Goal: Task Accomplishment & Management: Complete application form

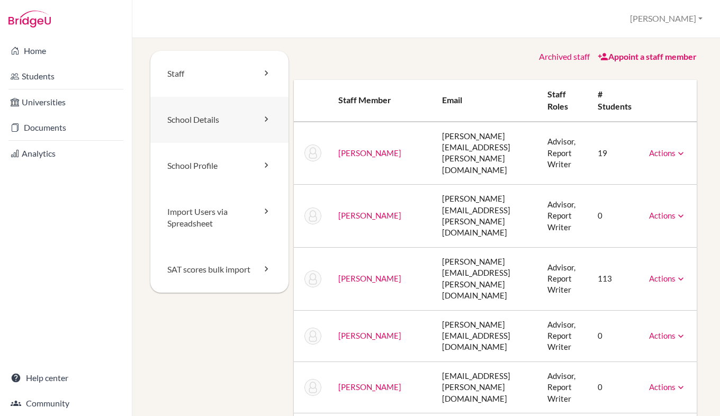
click at [257, 123] on link "School Details" at bounding box center [219, 120] width 138 height 46
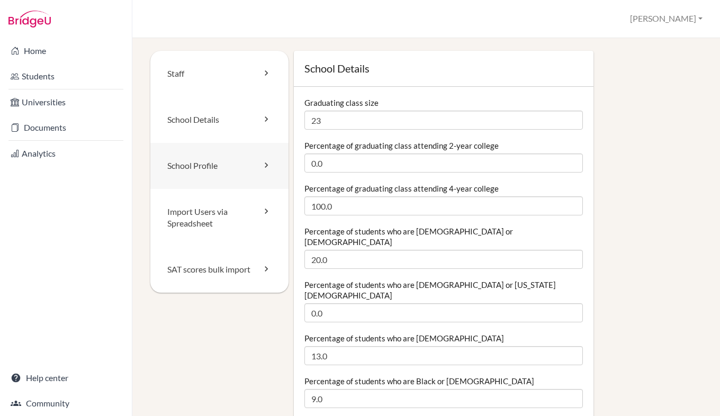
click at [261, 164] on icon at bounding box center [266, 165] width 11 height 11
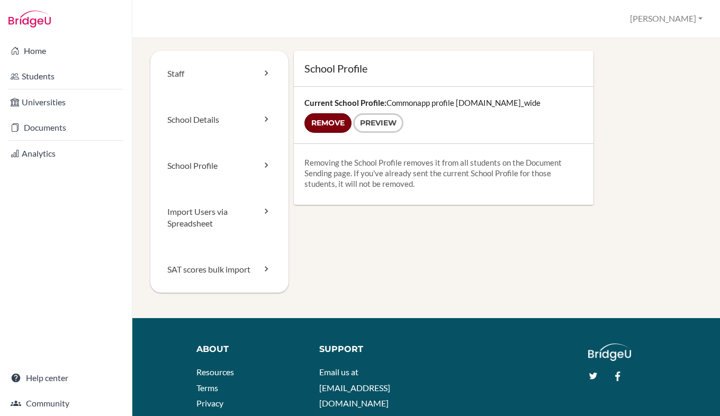
click at [330, 125] on input "Remove" at bounding box center [327, 123] width 47 height 20
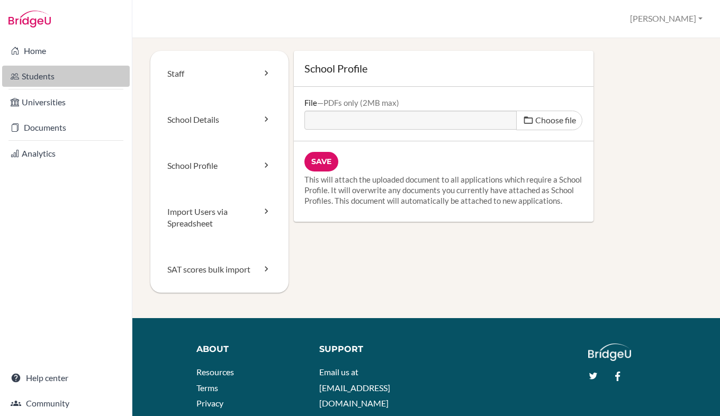
click at [34, 82] on link "Students" at bounding box center [66, 76] width 128 height 21
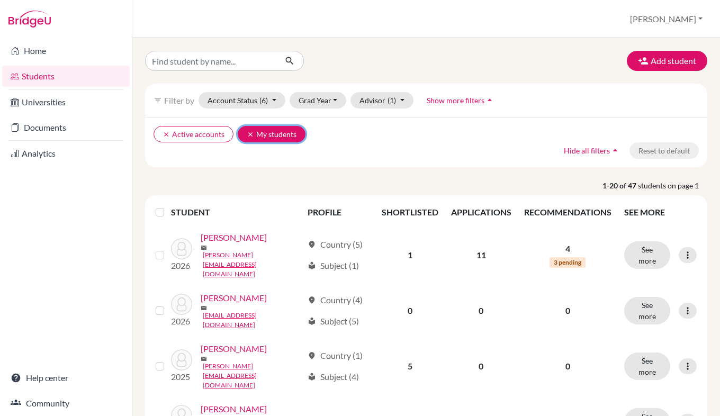
click at [248, 133] on icon "clear" at bounding box center [250, 134] width 7 height 7
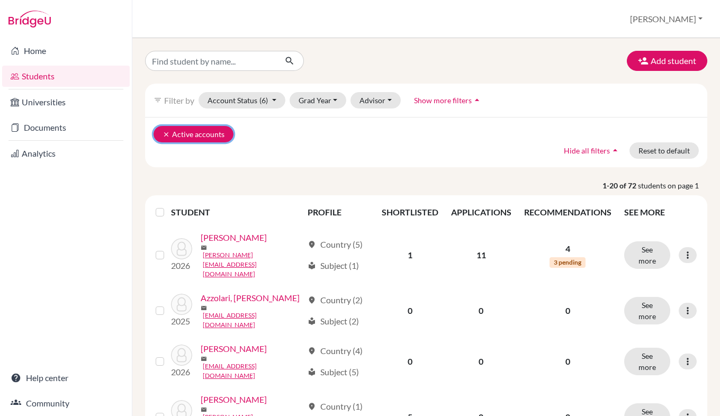
click at [166, 136] on icon "clear" at bounding box center [166, 134] width 7 height 7
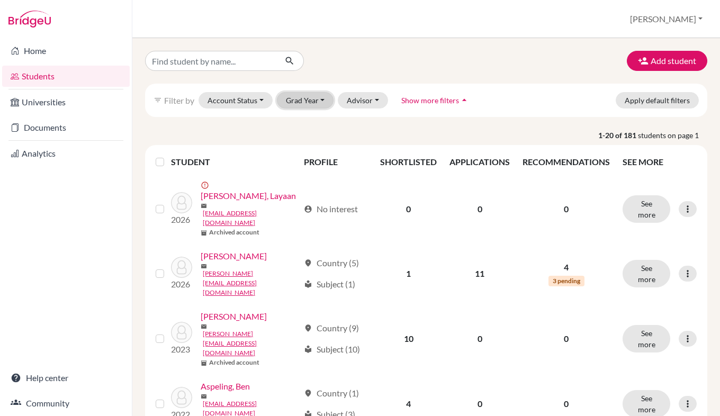
click at [300, 102] on button "Grad Year" at bounding box center [305, 100] width 57 height 16
click at [305, 120] on span "2026" at bounding box center [299, 122] width 19 height 13
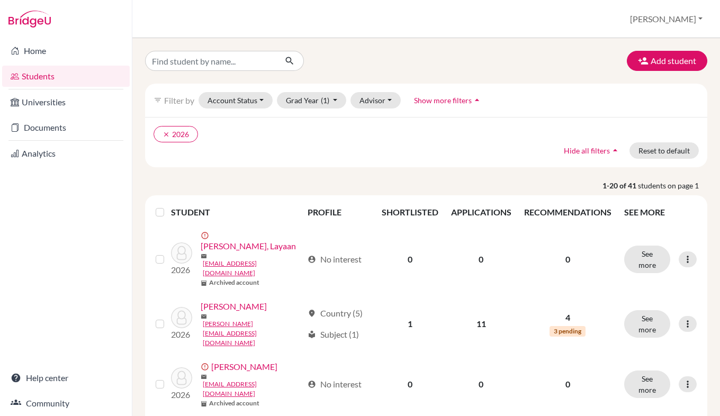
click at [89, 73] on link "Students" at bounding box center [66, 76] width 128 height 21
click at [691, 23] on button "[PERSON_NAME]" at bounding box center [666, 19] width 82 height 20
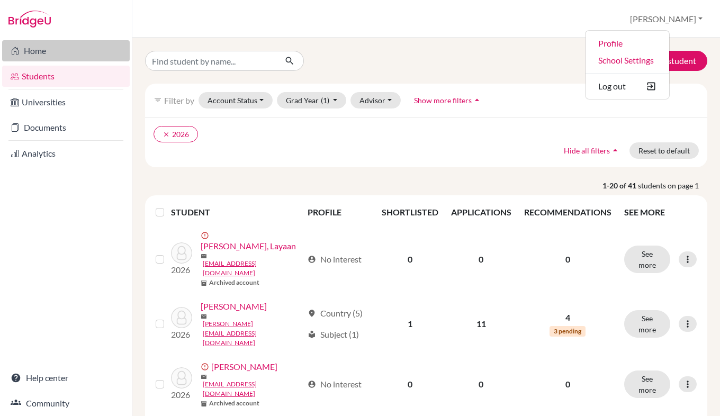
click at [35, 49] on link "Home" at bounding box center [66, 50] width 128 height 21
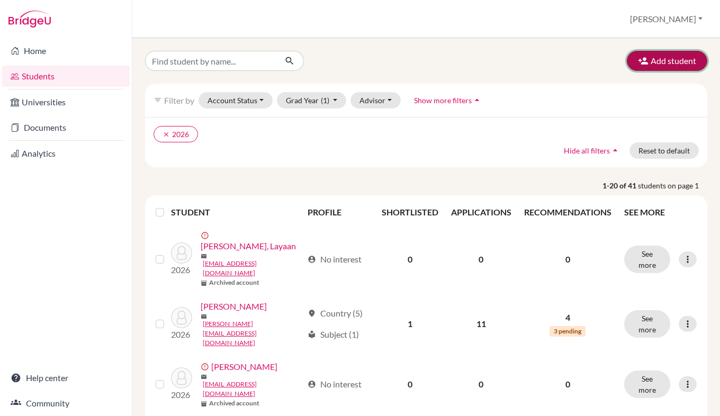
click at [678, 60] on button "Add student" at bounding box center [667, 61] width 80 height 20
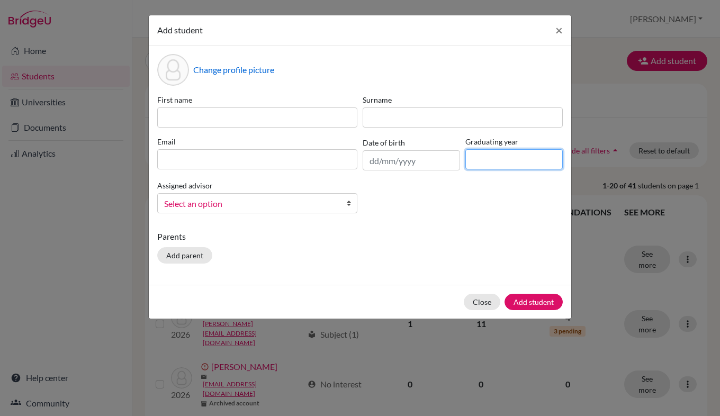
click at [507, 163] on input at bounding box center [513, 159] width 97 height 20
type input "2027"
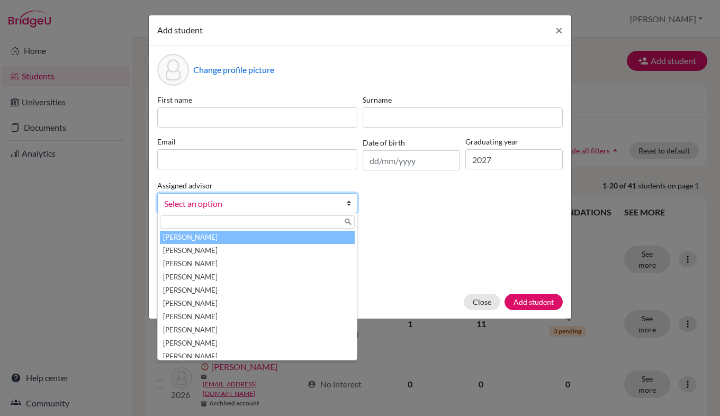
click at [313, 212] on link "Select an option" at bounding box center [257, 203] width 200 height 20
click at [384, 234] on p "Parents" at bounding box center [359, 236] width 405 height 13
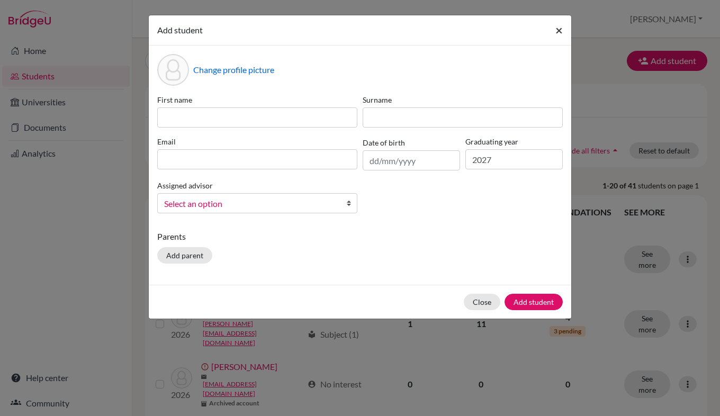
click at [559, 33] on span "×" at bounding box center [558, 29] width 7 height 15
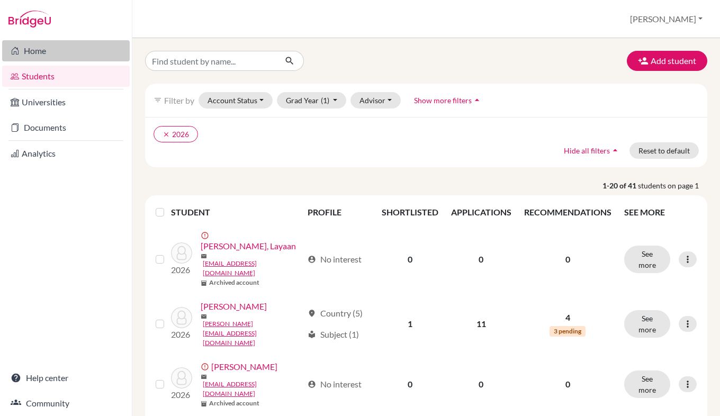
click at [40, 52] on link "Home" at bounding box center [66, 50] width 128 height 21
